Goal: Task Accomplishment & Management: Use online tool/utility

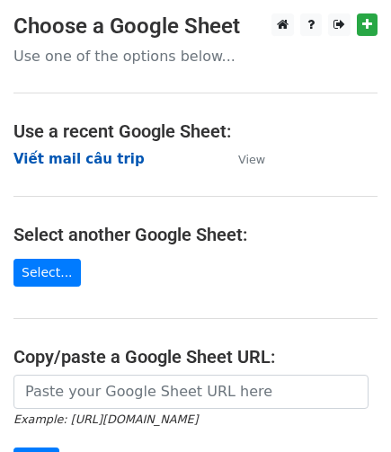
click at [99, 159] on strong "Viết mail câu trip" at bounding box center [78, 159] width 131 height 16
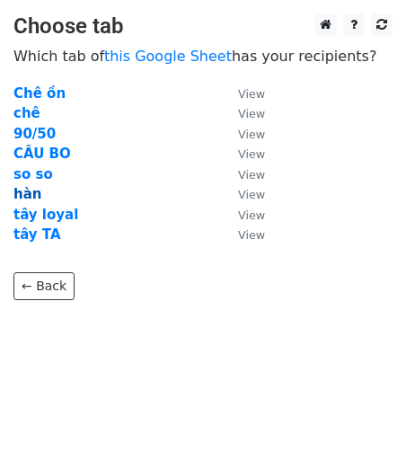
click at [13, 188] on strong "hàn" at bounding box center [27, 194] width 28 height 16
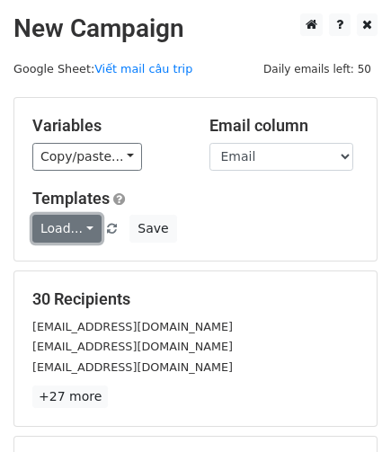
click at [86, 233] on link "Load..." at bounding box center [66, 229] width 69 height 28
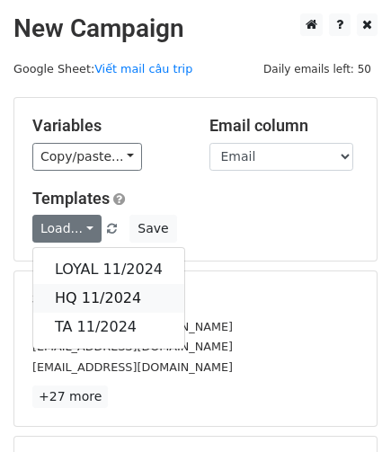
click at [83, 292] on link "HQ 11/2024" at bounding box center [108, 298] width 151 height 29
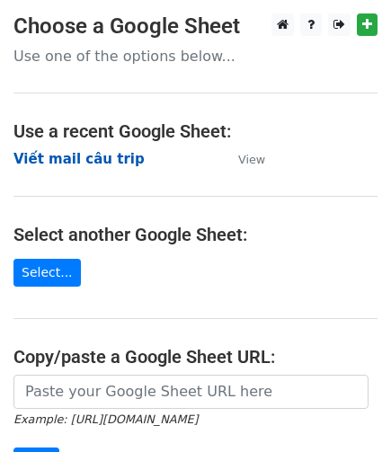
click at [104, 159] on strong "Viết mail câu trip" at bounding box center [78, 159] width 131 height 16
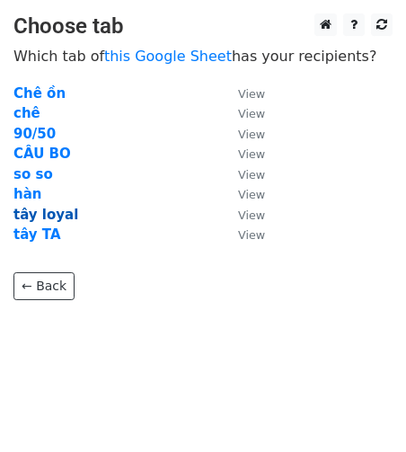
click at [49, 214] on strong "tây loyal" at bounding box center [45, 215] width 65 height 16
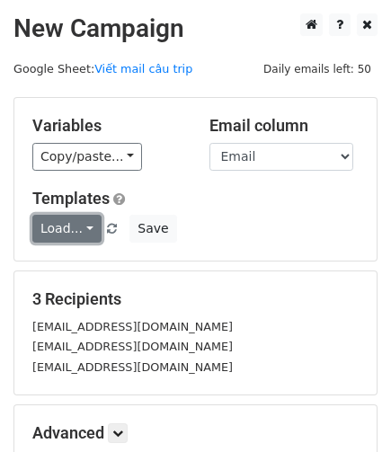
click at [77, 230] on link "Load..." at bounding box center [66, 229] width 69 height 28
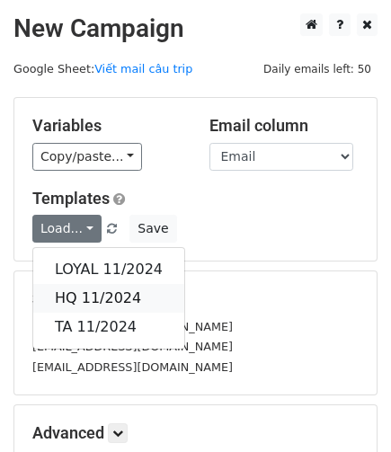
click at [99, 296] on link "HQ 11/2024" at bounding box center [108, 298] width 151 height 29
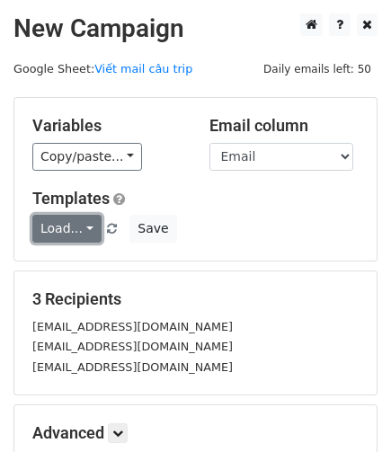
click at [82, 220] on link "Load..." at bounding box center [66, 229] width 69 height 28
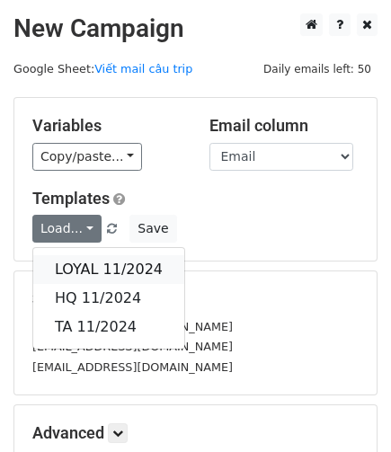
click at [92, 265] on link "LOYAL 11/2024" at bounding box center [108, 269] width 151 height 29
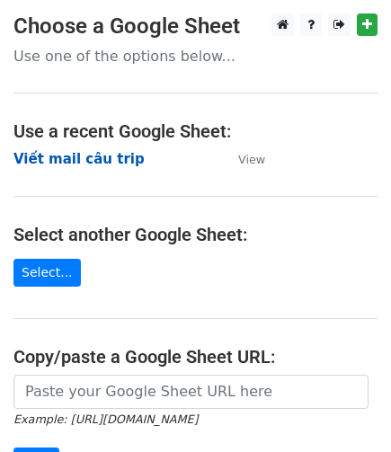
click at [94, 158] on strong "Viết mail câu trip" at bounding box center [78, 159] width 131 height 16
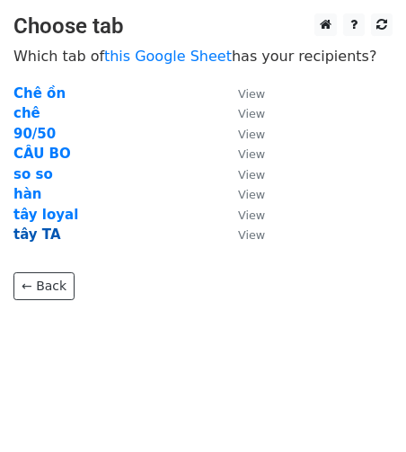
click at [23, 231] on strong "tây TA" at bounding box center [37, 234] width 48 height 16
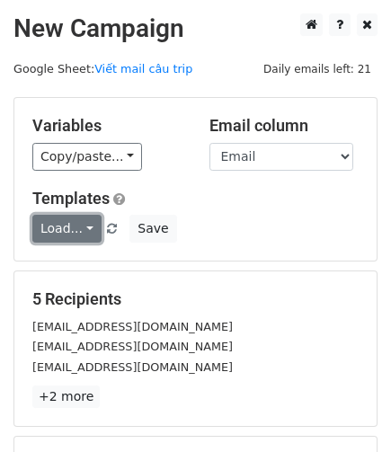
drag, startPoint x: 74, startPoint y: 224, endPoint x: 97, endPoint y: 234, distance: 25.4
click at [74, 224] on link "Load..." at bounding box center [66, 229] width 69 height 28
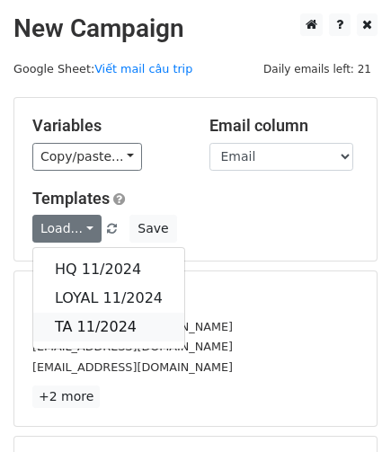
click at [74, 319] on link "TA 11/2024" at bounding box center [108, 327] width 151 height 29
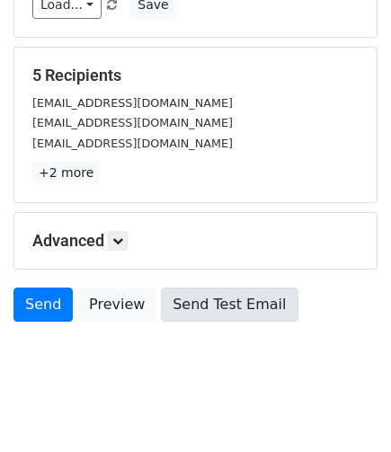
scroll to position [243, 0]
